Goal: Task Accomplishment & Management: Manage account settings

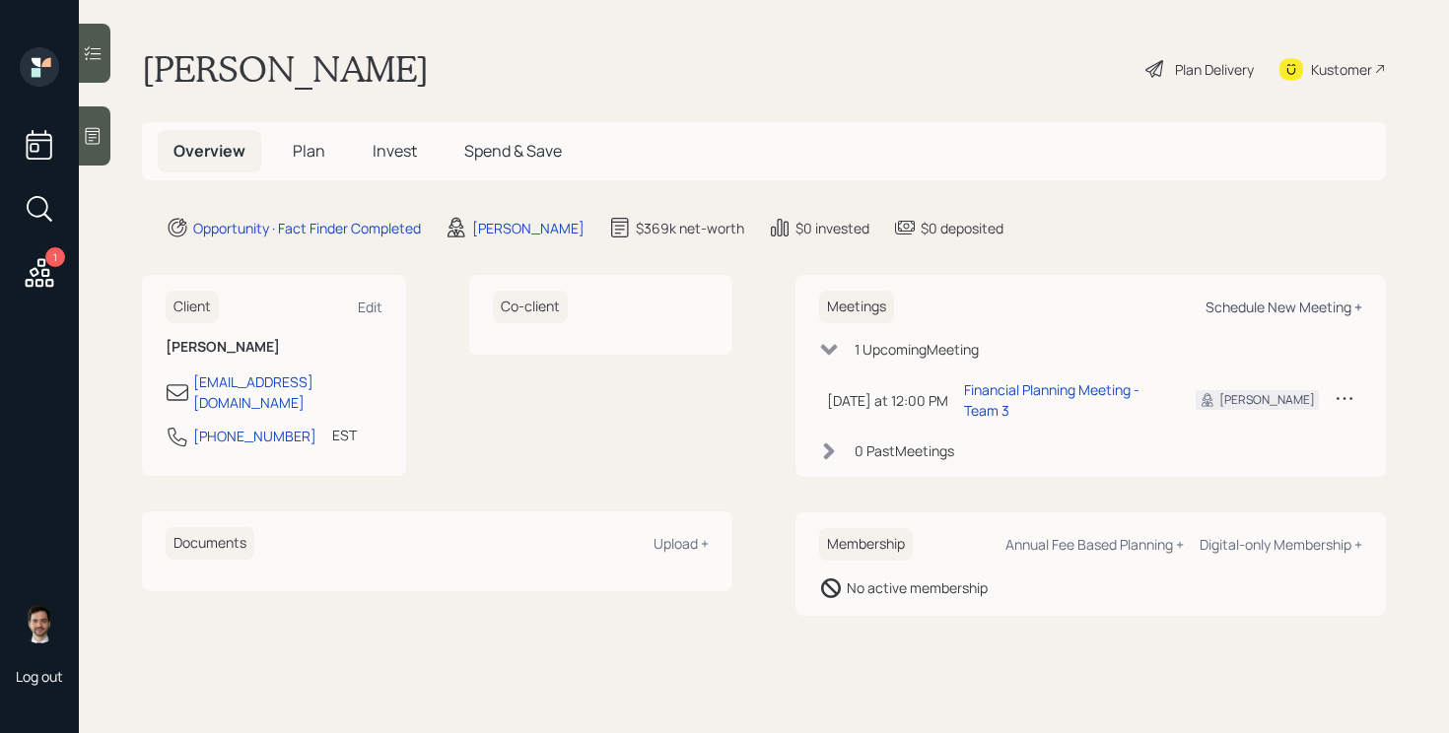
click at [1282, 307] on div "Schedule New Meeting +" at bounding box center [1283, 307] width 157 height 19
select select "ef6b64e1-8f62-4a74-b865-a7df4b35b836"
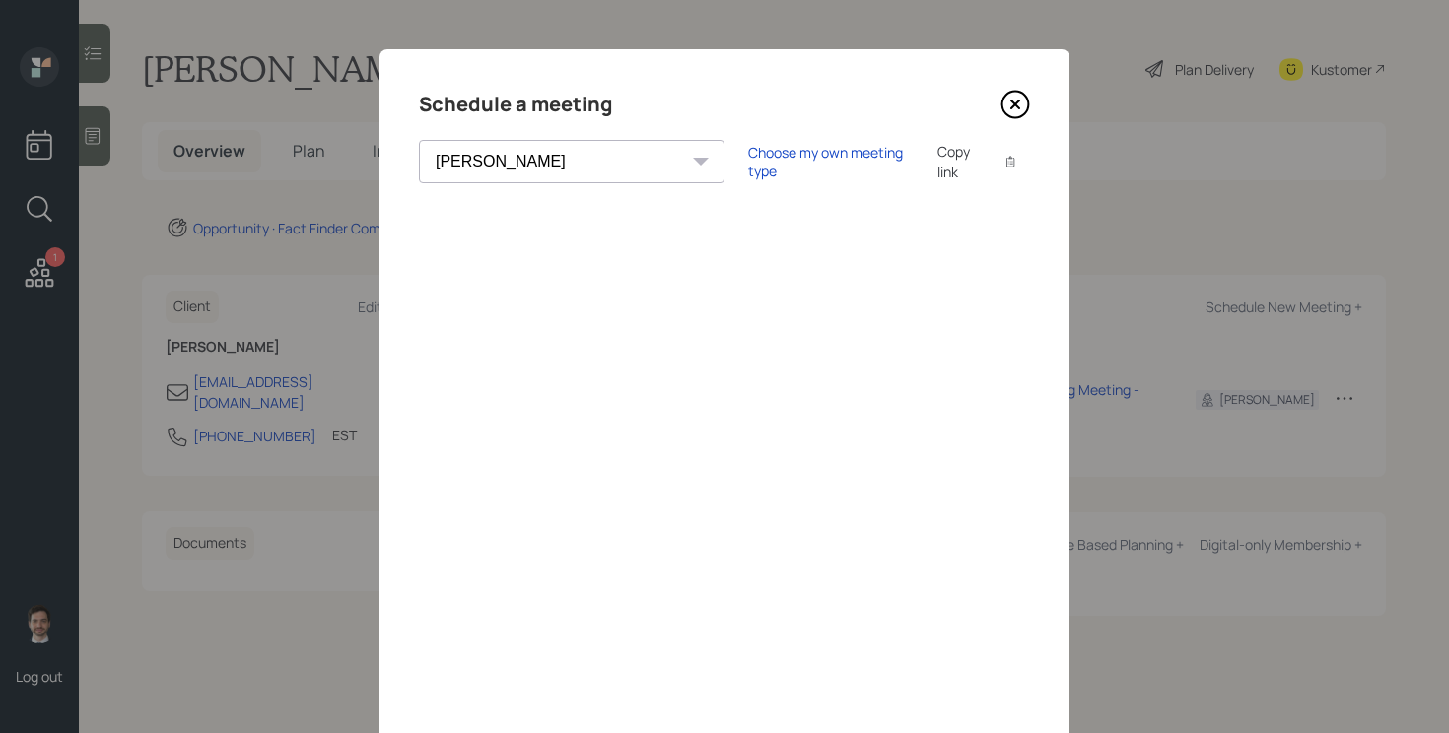
click at [1011, 102] on icon at bounding box center [1015, 105] width 30 height 30
